Goal: Information Seeking & Learning: Check status

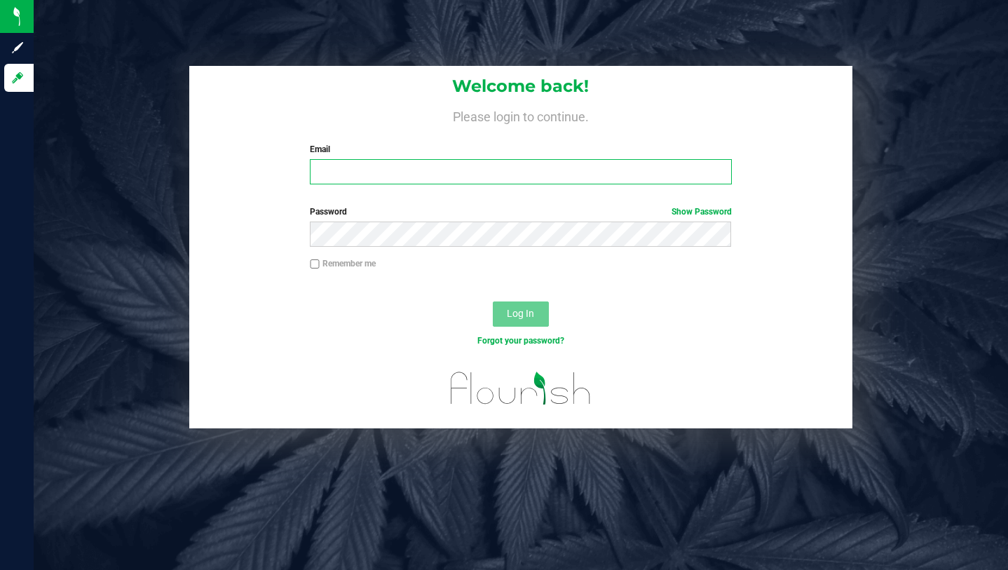
click at [394, 174] on input "Email" at bounding box center [520, 171] width 421 height 25
type input "[PERSON_NAME][EMAIL_ADDRESS][DOMAIN_NAME]"
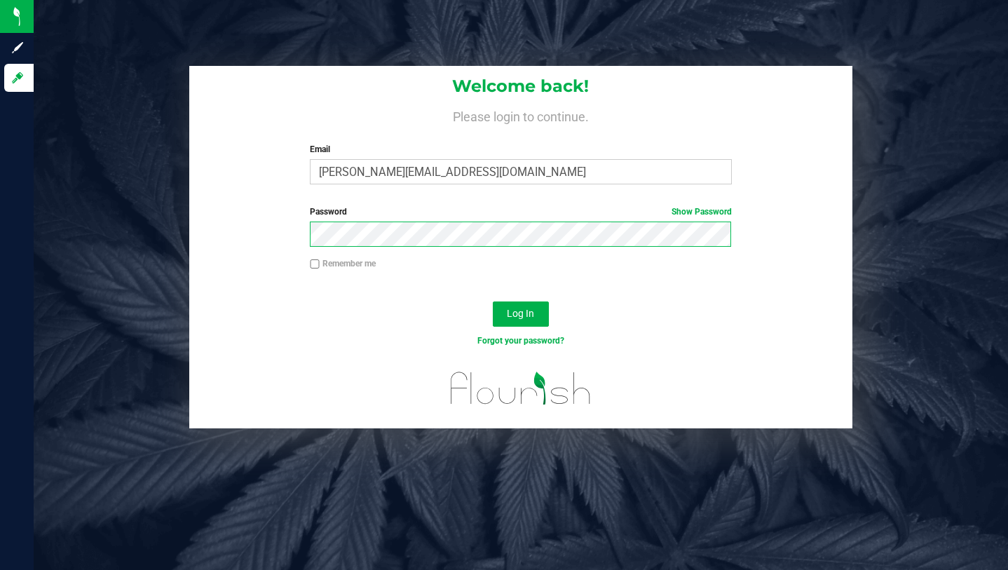
click at [493, 301] on button "Log In" at bounding box center [521, 313] width 56 height 25
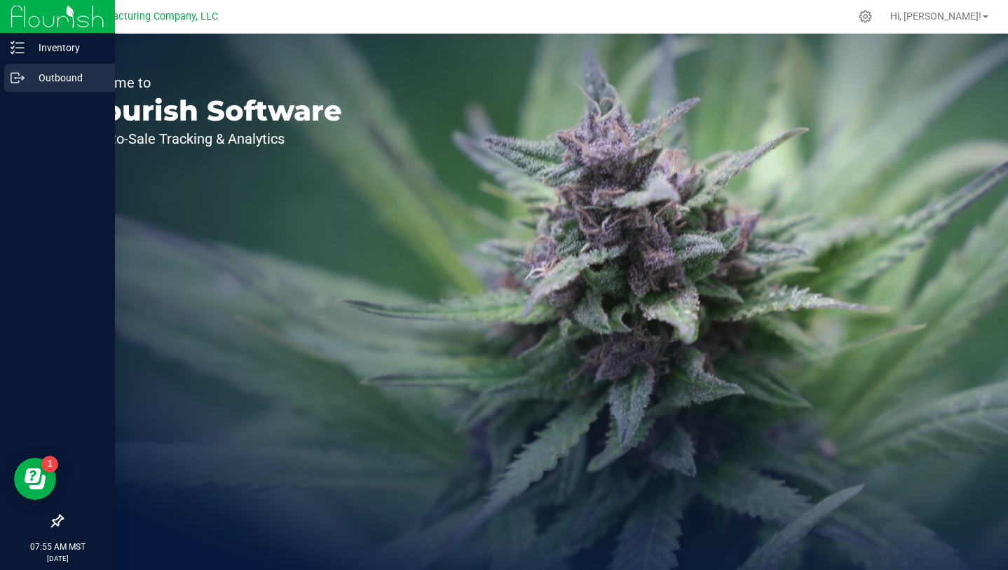
click at [28, 78] on p "Outbound" at bounding box center [67, 77] width 84 height 17
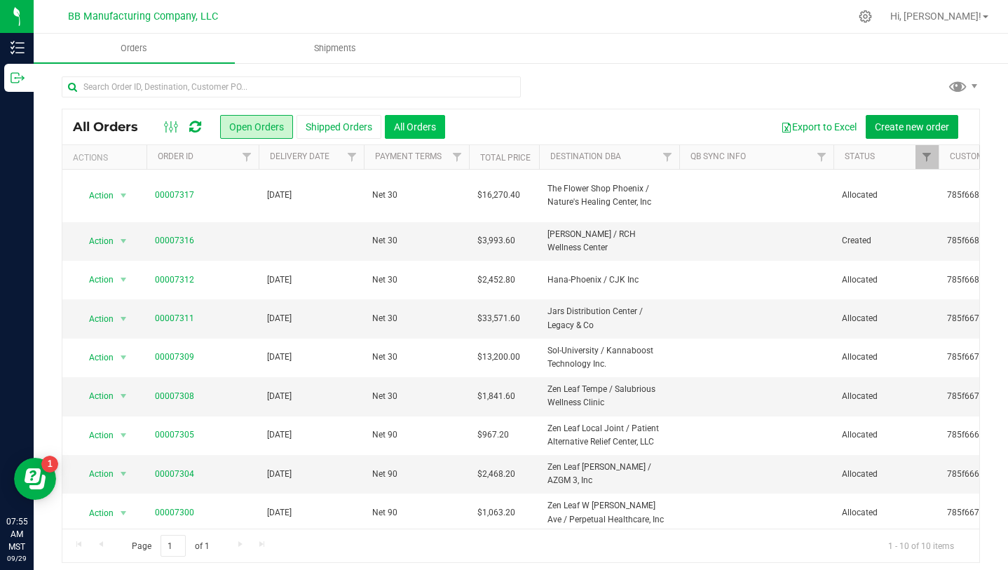
click at [427, 126] on button "All Orders" at bounding box center [415, 127] width 60 height 24
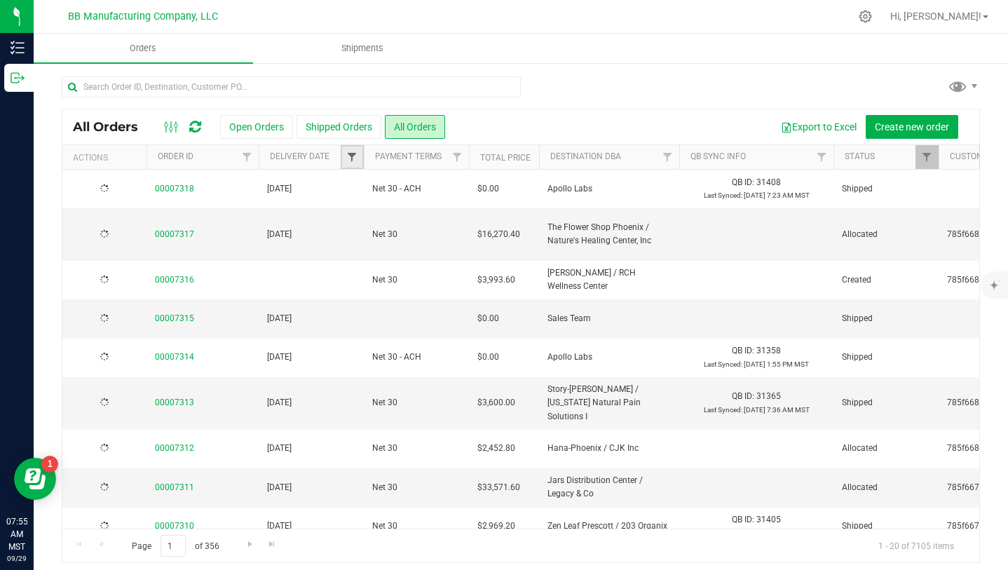
click at [350, 157] on span "Filter" at bounding box center [351, 156] width 11 height 11
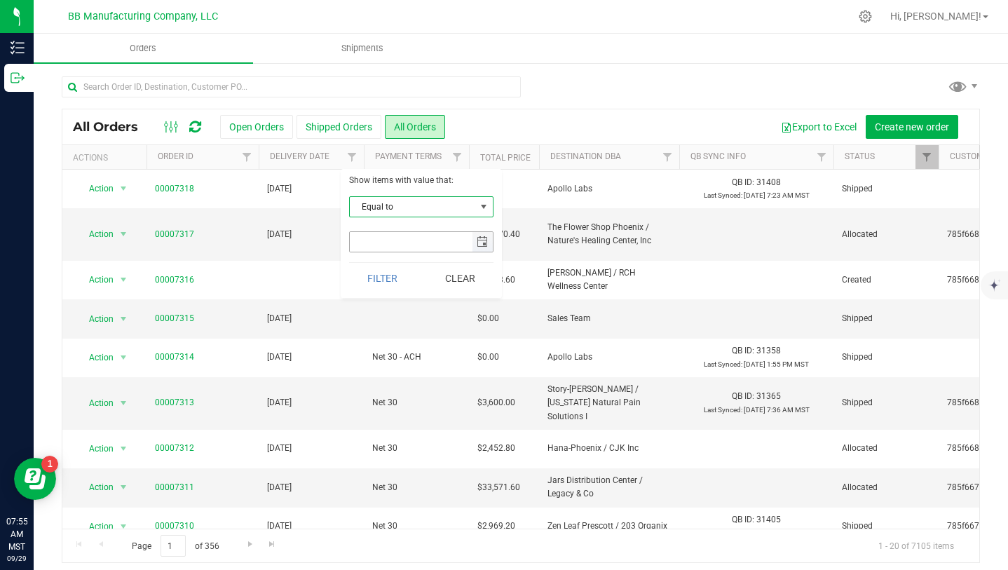
click at [481, 242] on span "select" at bounding box center [481, 241] width 11 height 11
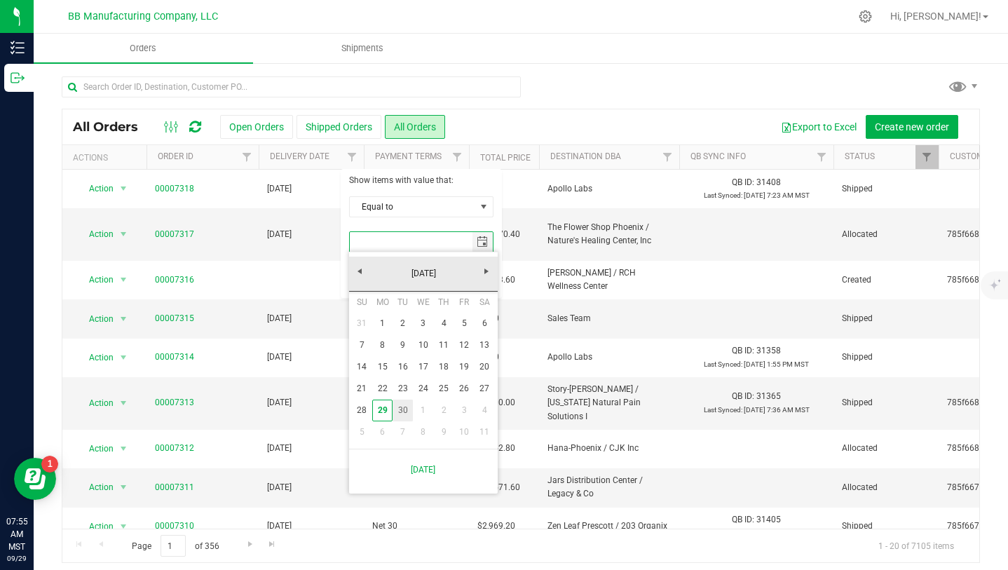
click at [401, 406] on link "30" at bounding box center [402, 410] width 20 height 22
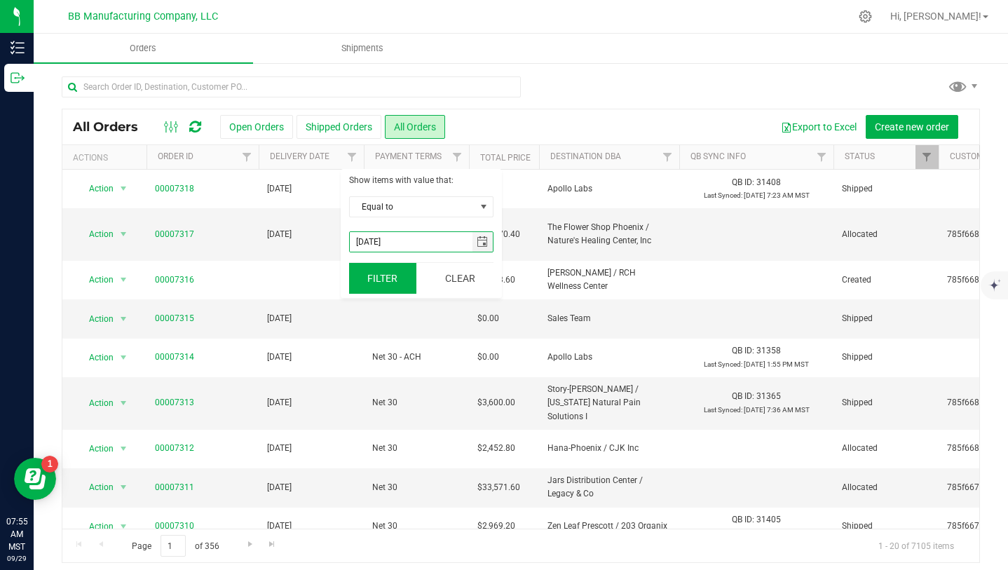
click at [384, 282] on button "Filter" at bounding box center [382, 278] width 67 height 31
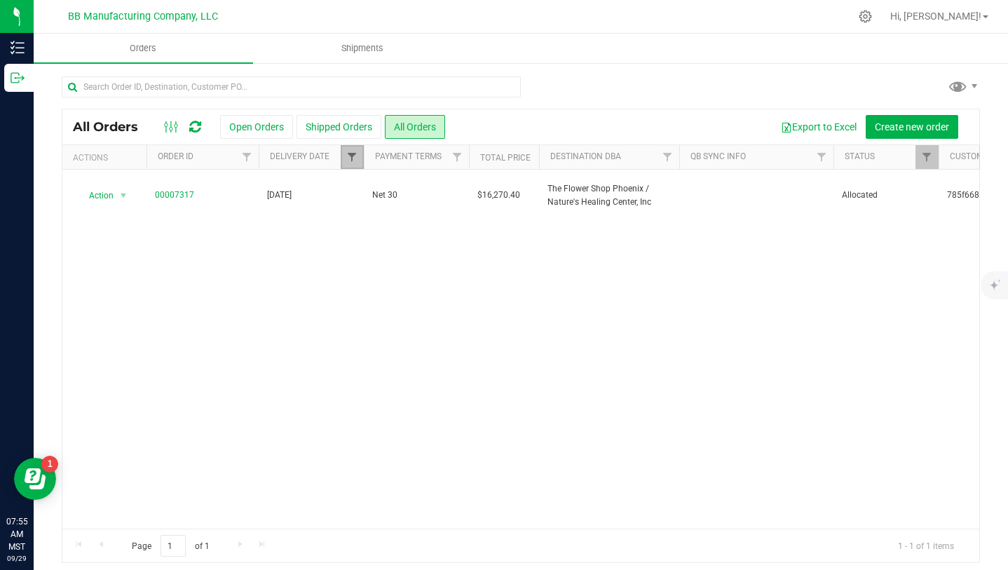
click at [355, 158] on span "Filter" at bounding box center [351, 156] width 11 height 11
click at [480, 248] on span "select" at bounding box center [482, 242] width 20 height 20
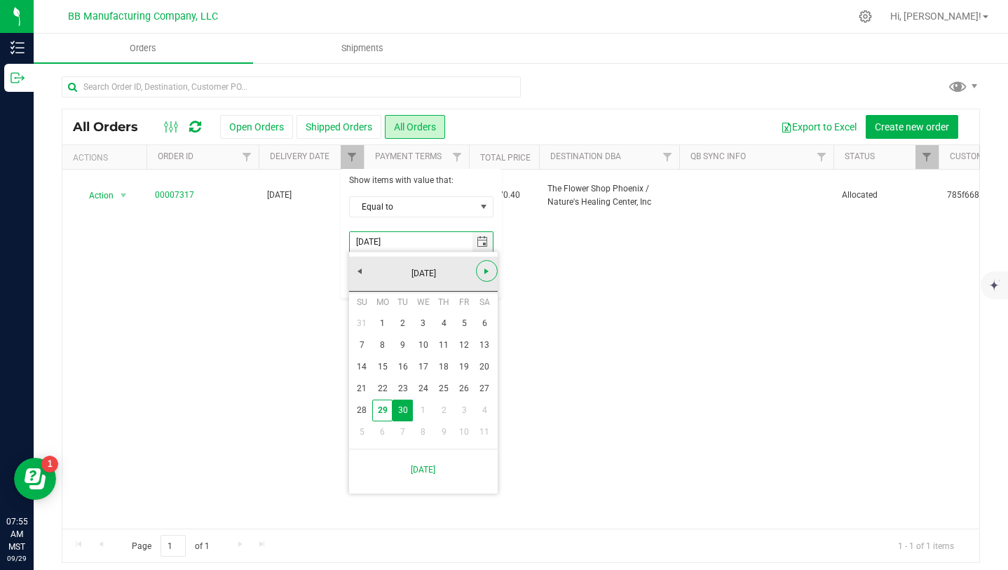
click at [486, 272] on span "Next" at bounding box center [486, 271] width 11 height 11
click at [427, 317] on link "1" at bounding box center [423, 323] width 20 height 22
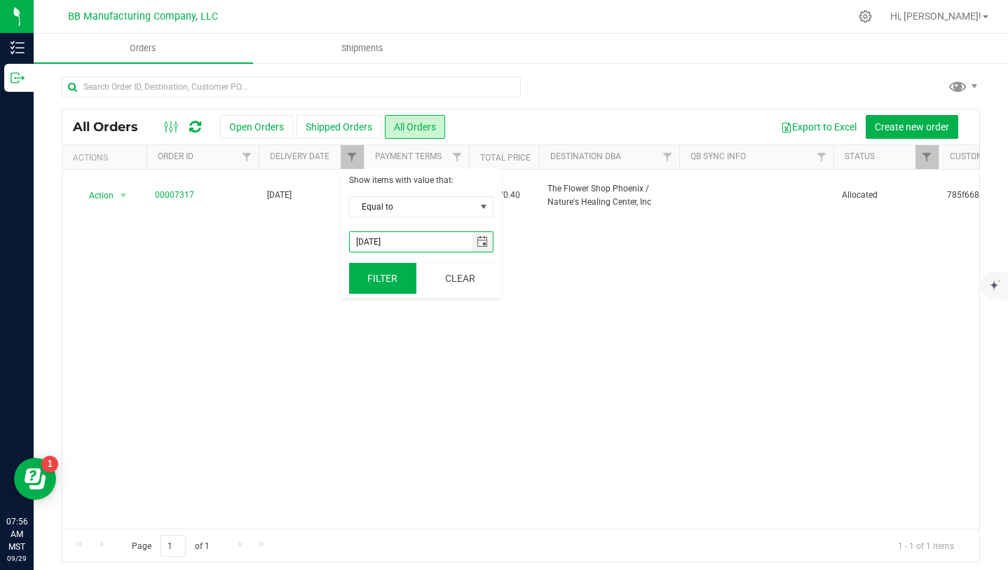
click at [383, 285] on button "Filter" at bounding box center [382, 278] width 67 height 31
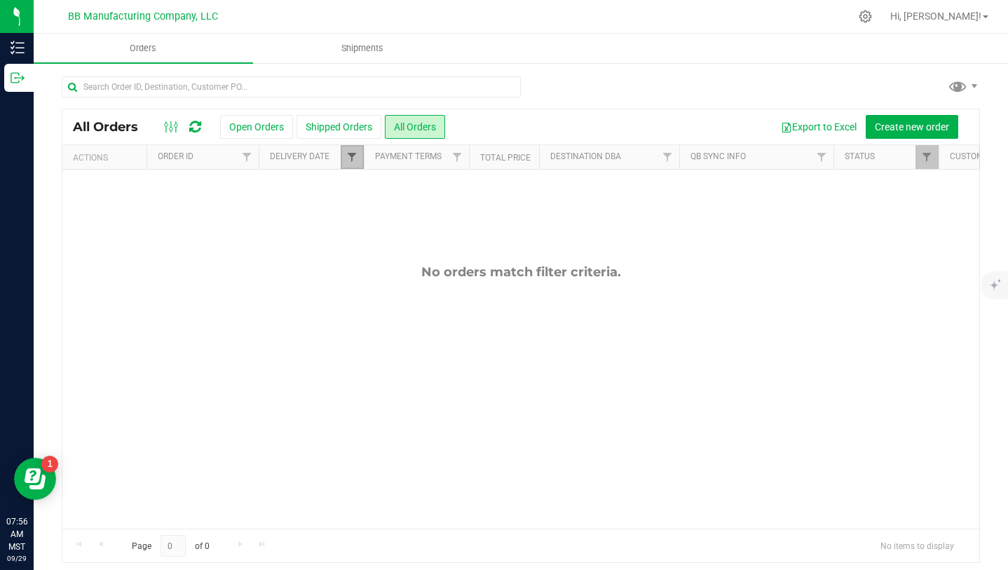
click at [353, 155] on span "Filter" at bounding box center [351, 156] width 11 height 11
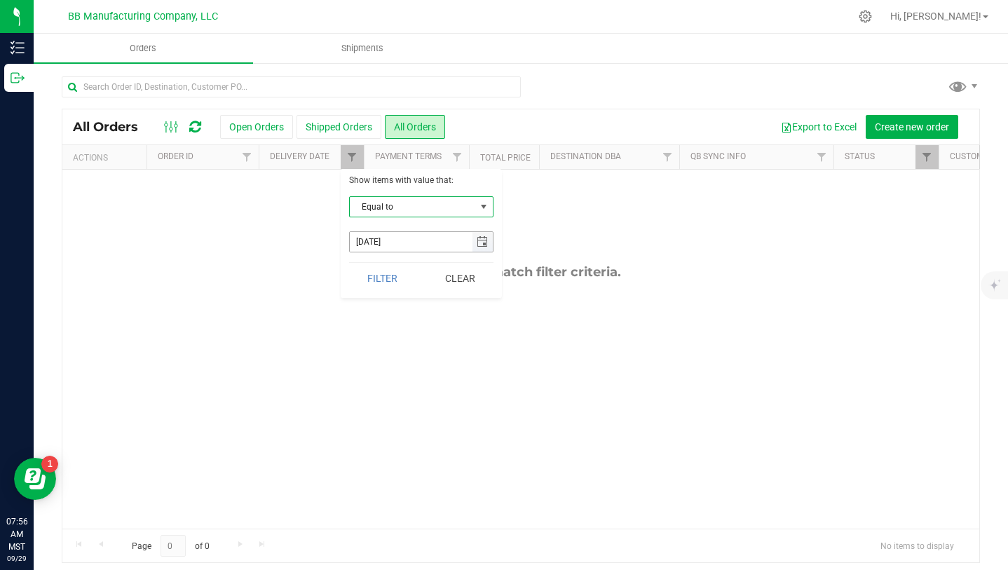
click at [479, 245] on span "select" at bounding box center [481, 241] width 11 height 11
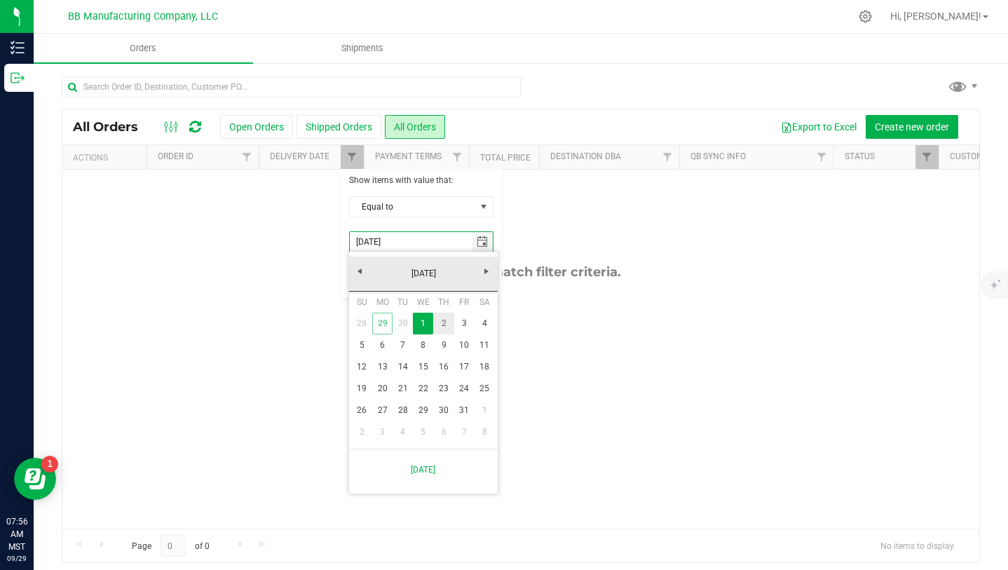
click at [443, 322] on link "2" at bounding box center [443, 323] width 20 height 22
type input "[DATE]"
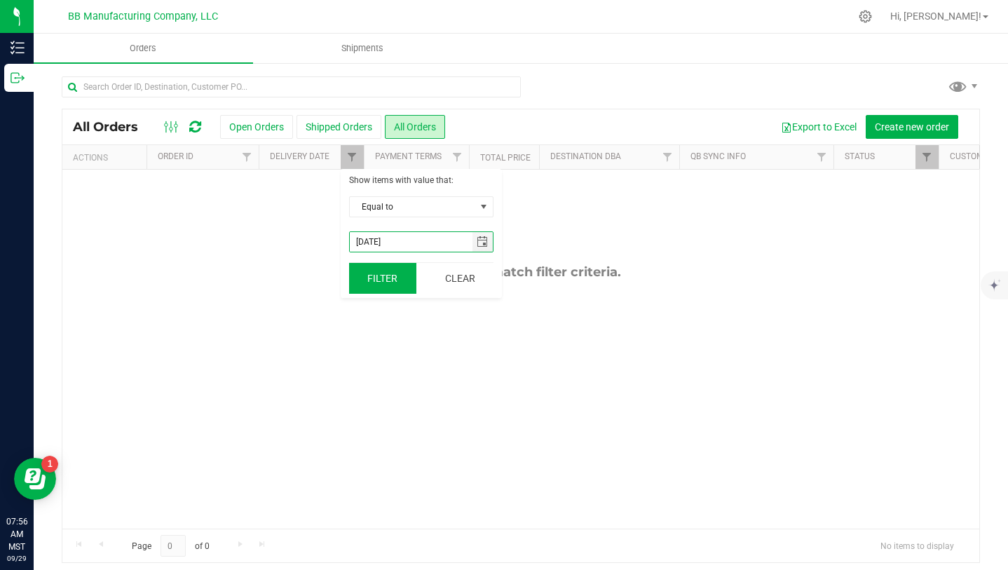
click at [392, 279] on button "Filter" at bounding box center [382, 278] width 67 height 31
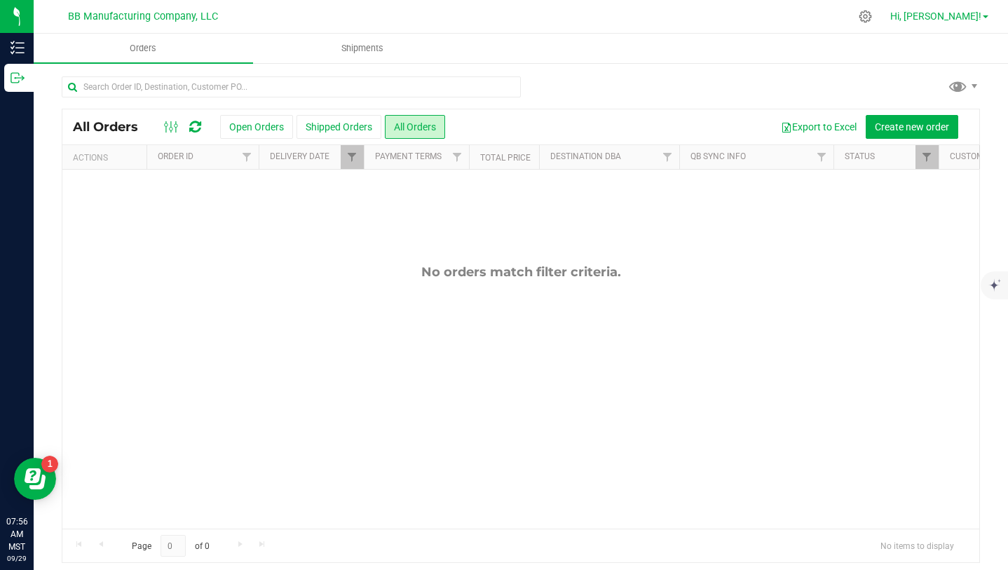
click at [960, 20] on span "Hi, [PERSON_NAME]!" at bounding box center [935, 16] width 91 height 11
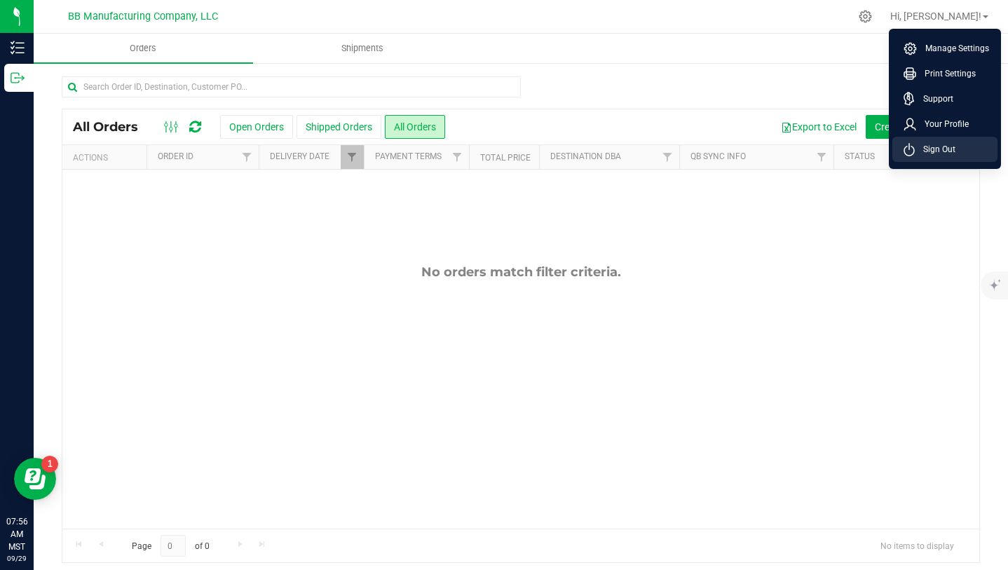
click at [937, 155] on span "Sign Out" at bounding box center [934, 149] width 41 height 14
